Goal: Task Accomplishment & Management: Complete application form

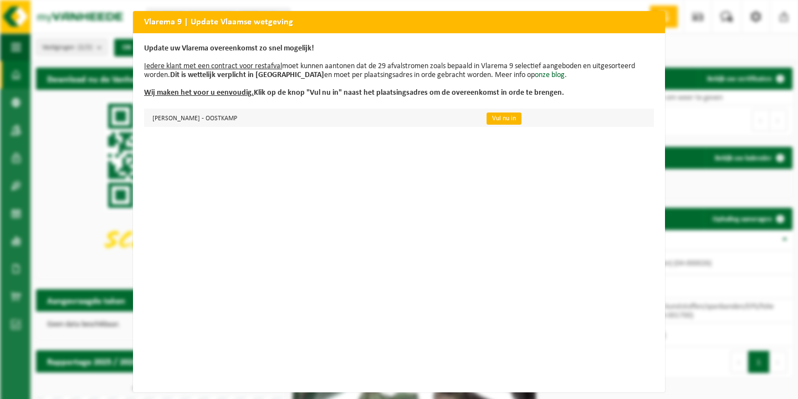
click at [487, 119] on link "Vul nu in" at bounding box center [504, 119] width 35 height 12
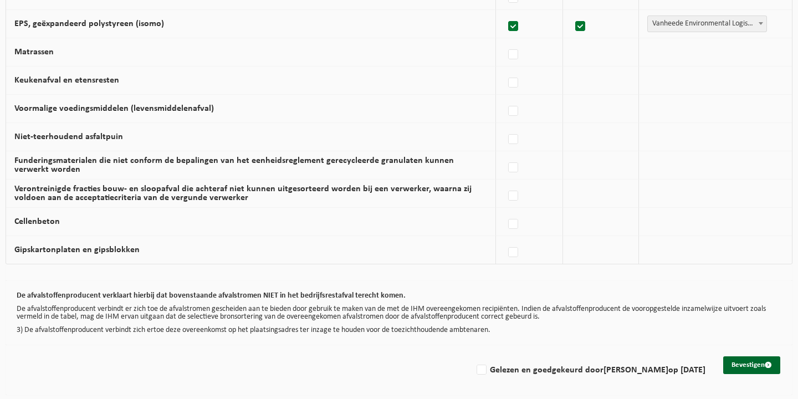
scroll to position [717, 0]
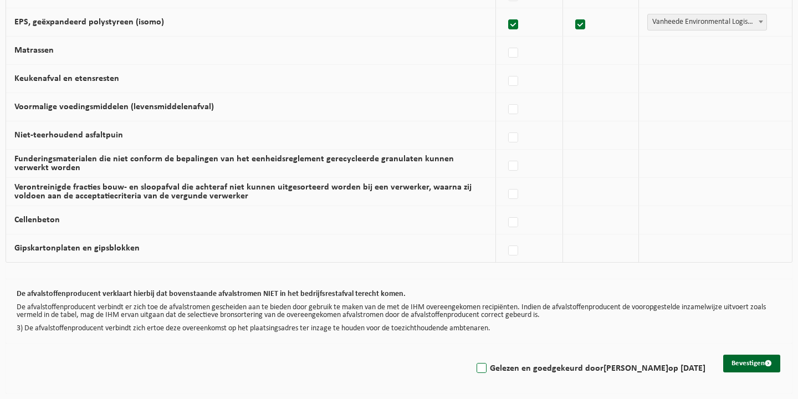
click at [485, 368] on label "Gelezen en goedgekeurd door MICK BROECKE op 25/08/25" at bounding box center [590, 368] width 231 height 17
click at [473, 355] on input "Gelezen en goedgekeurd door MICK BROECKE op 25/08/25" at bounding box center [472, 354] width 1 height 1
checkbox input "true"
click at [731, 368] on button "Bevestigen" at bounding box center [751, 364] width 57 height 18
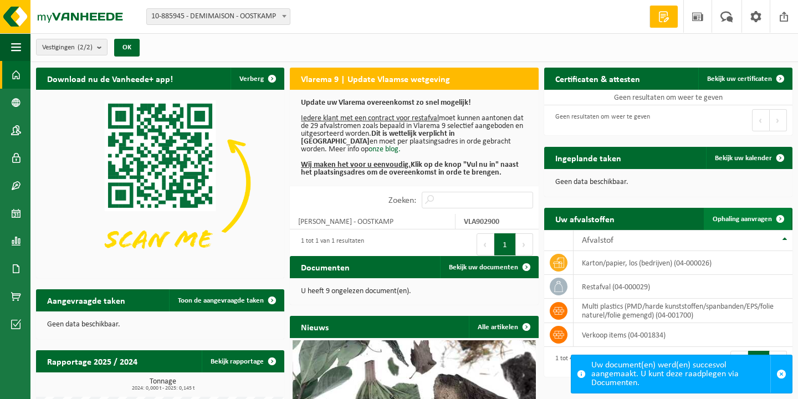
click at [738, 218] on span "Ophaling aanvragen" at bounding box center [742, 219] width 59 height 7
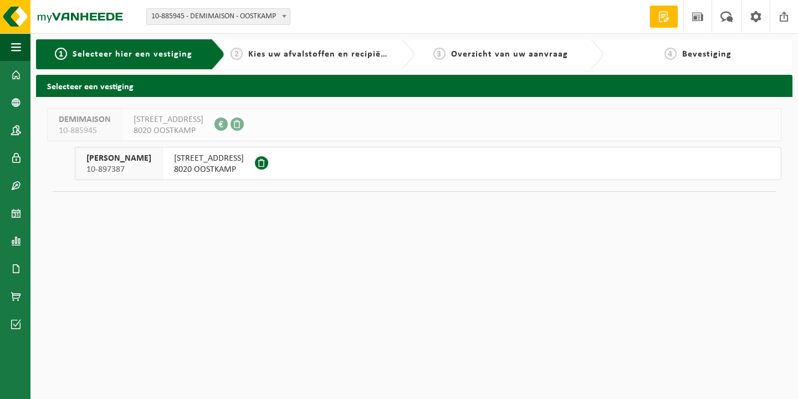
click at [196, 167] on span "8020 OOSTKAMP" at bounding box center [209, 169] width 70 height 11
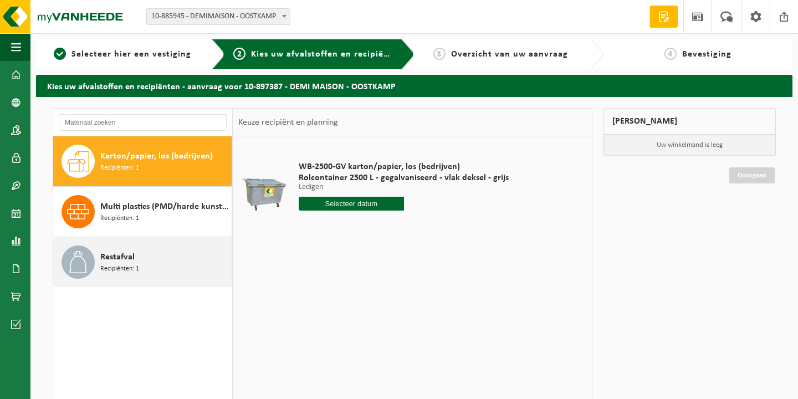
click at [146, 261] on div "Restafval Recipiënten: 1" at bounding box center [164, 262] width 129 height 33
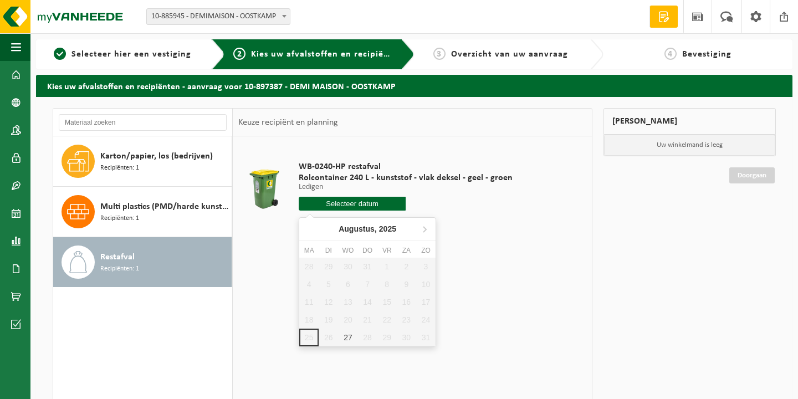
click at [320, 208] on input "text" at bounding box center [352, 204] width 107 height 14
click at [348, 332] on div "27" at bounding box center [347, 338] width 19 height 18
type input "Van 2025-08-27"
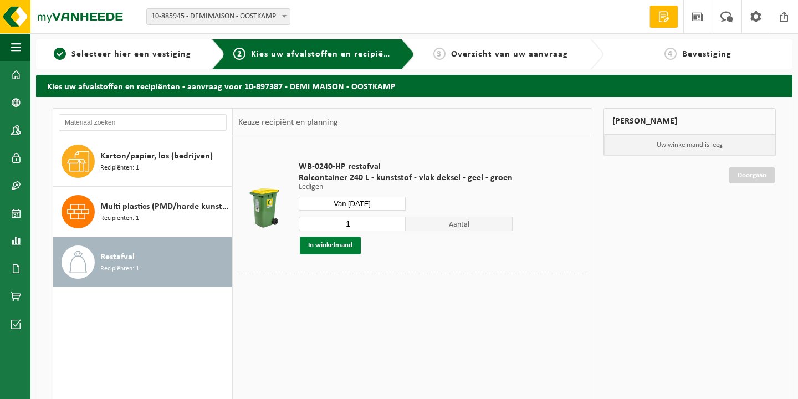
click at [348, 244] on button "In winkelmand" at bounding box center [330, 246] width 61 height 18
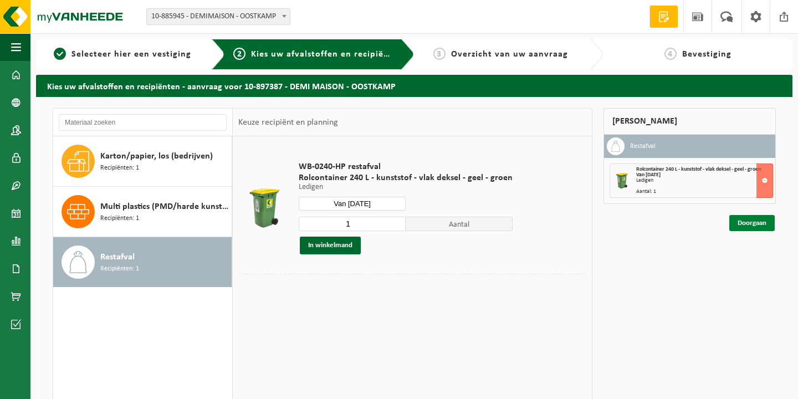
click at [756, 226] on link "Doorgaan" at bounding box center [752, 223] width 45 height 16
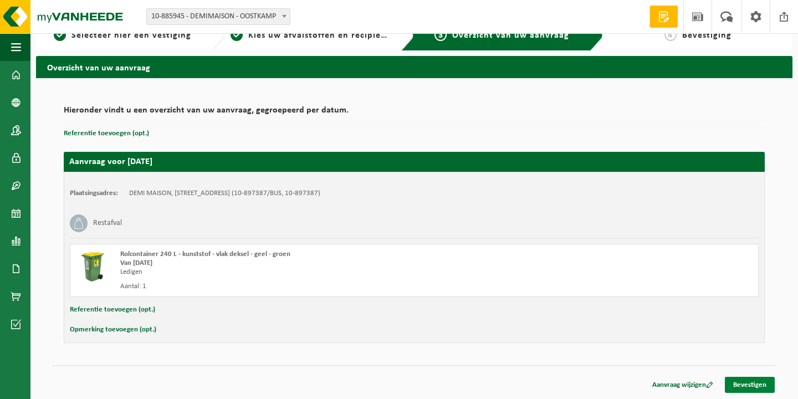
click at [752, 387] on link "Bevestigen" at bounding box center [750, 385] width 50 height 16
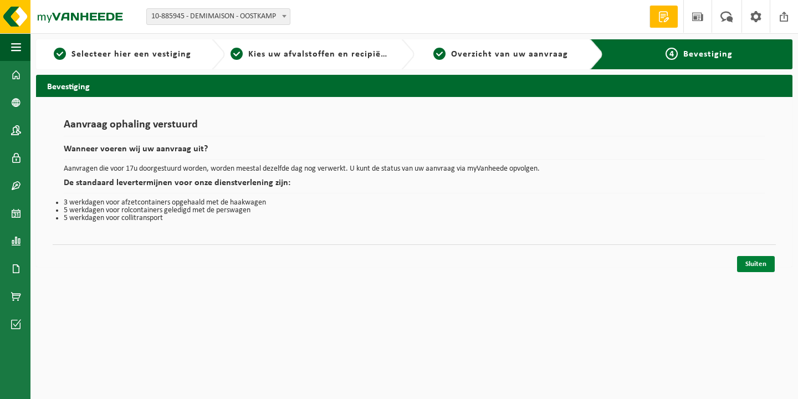
click at [751, 271] on link "Sluiten" at bounding box center [756, 264] width 38 height 16
